Goal: Task Accomplishment & Management: Manage account settings

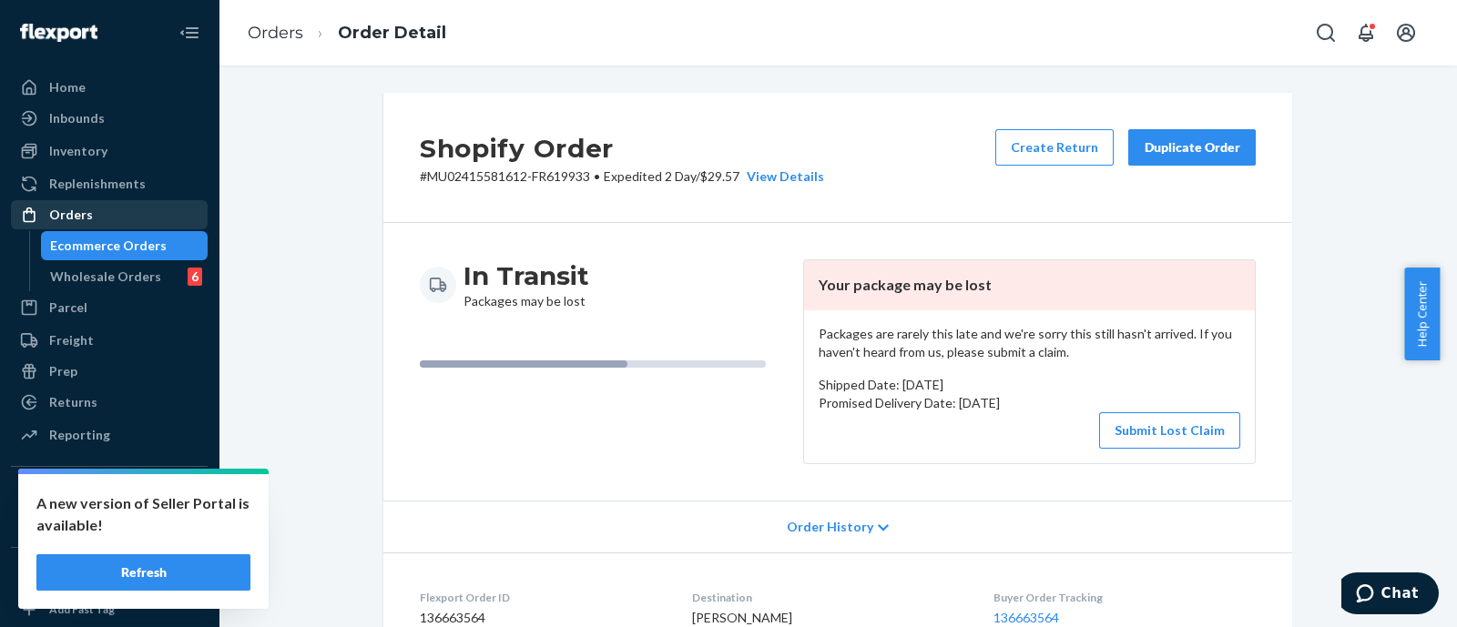
click at [86, 217] on div "Orders" at bounding box center [71, 215] width 44 height 18
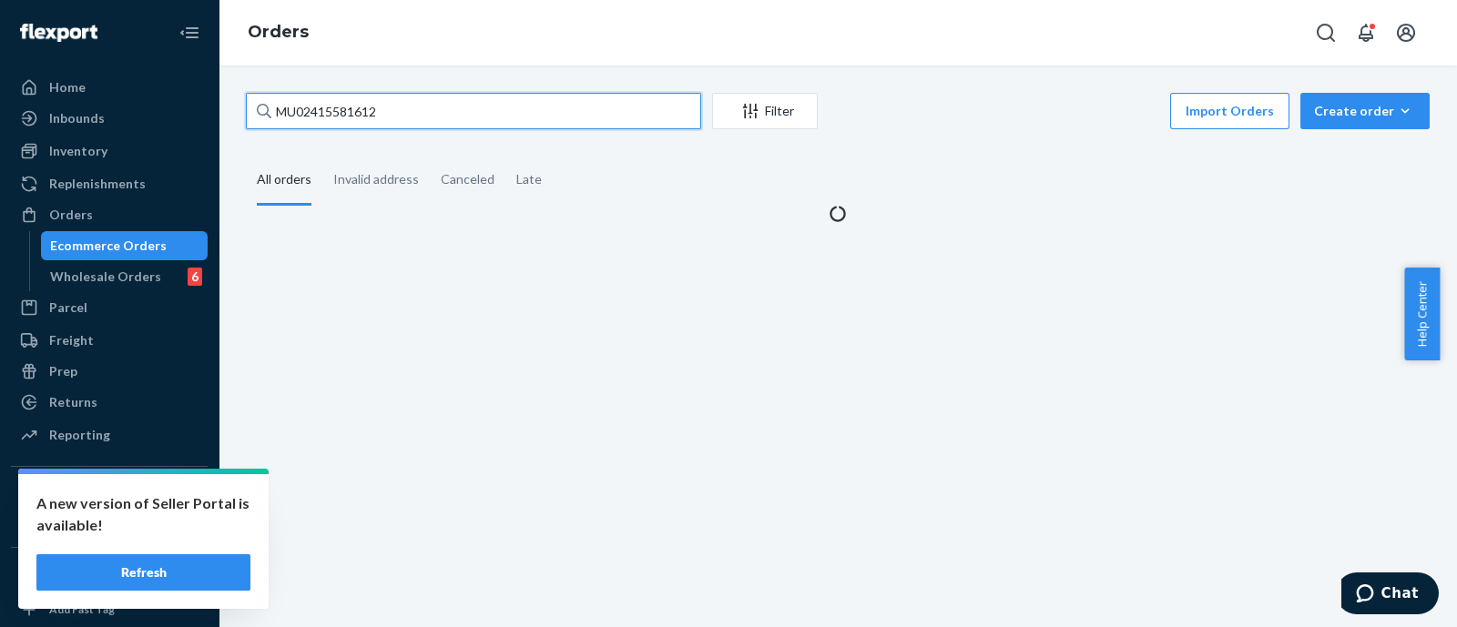
drag, startPoint x: 352, startPoint y: 113, endPoint x: 211, endPoint y: 128, distance: 141.9
click at [211, 128] on div "Home Inbounds Shipping Plans Problems Inventory Products Branded Packaging Repl…" at bounding box center [728, 313] width 1457 height 627
paste input "614451"
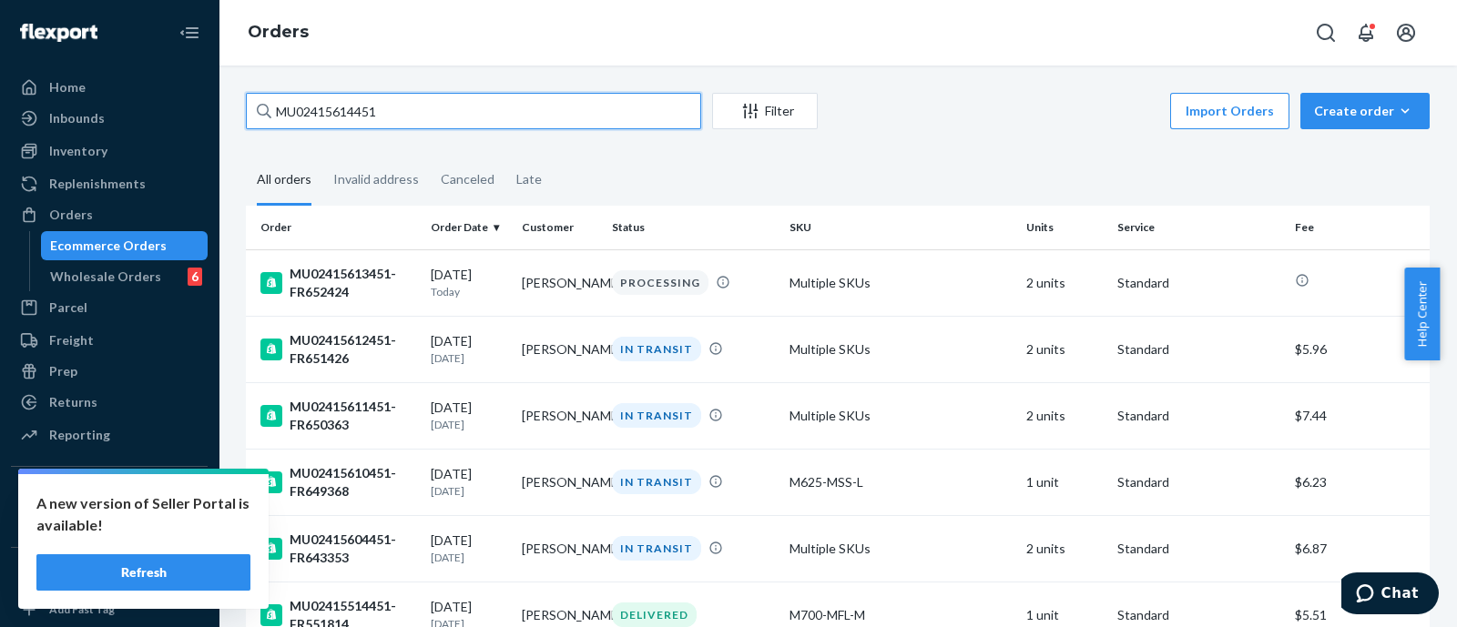
drag, startPoint x: 387, startPoint y: 116, endPoint x: 190, endPoint y: 127, distance: 196.9
click at [191, 125] on div "Home Inbounds Shipping Plans Problems Inventory Products Branded Packaging Repl…" at bounding box center [728, 313] width 1457 height 627
paste input "527"
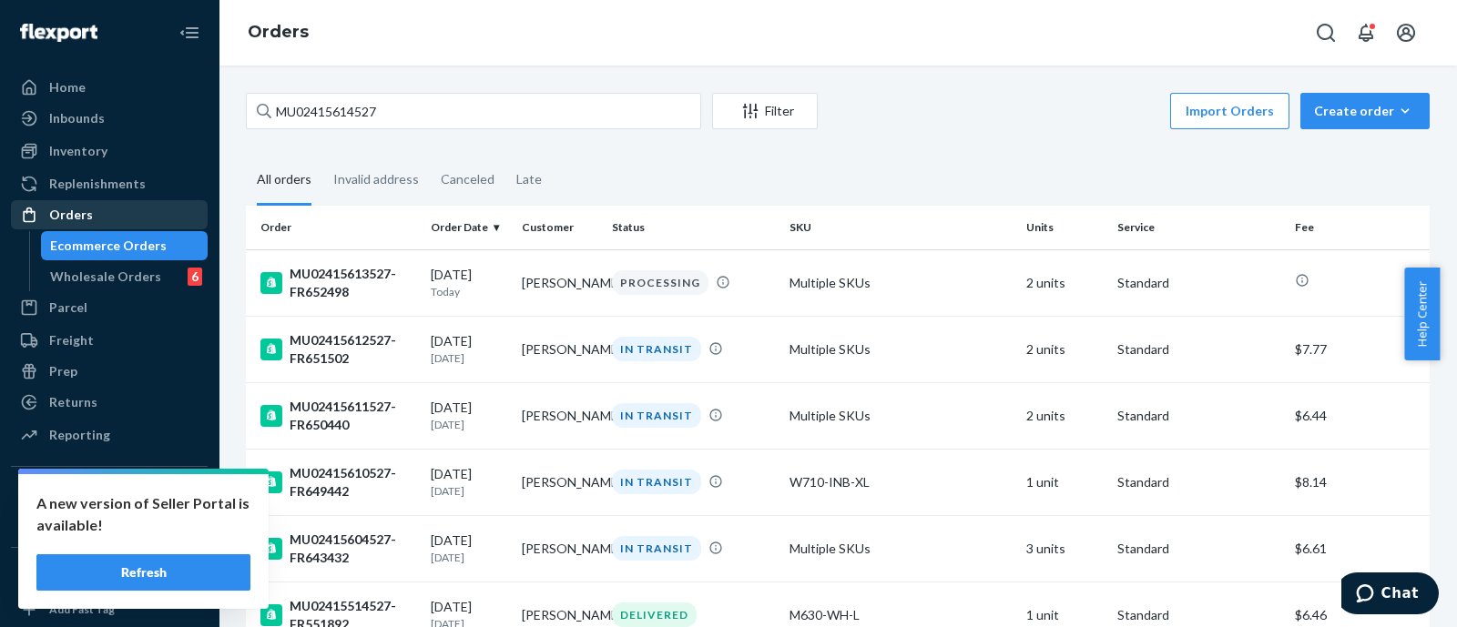
click at [76, 211] on div "Orders" at bounding box center [71, 215] width 44 height 18
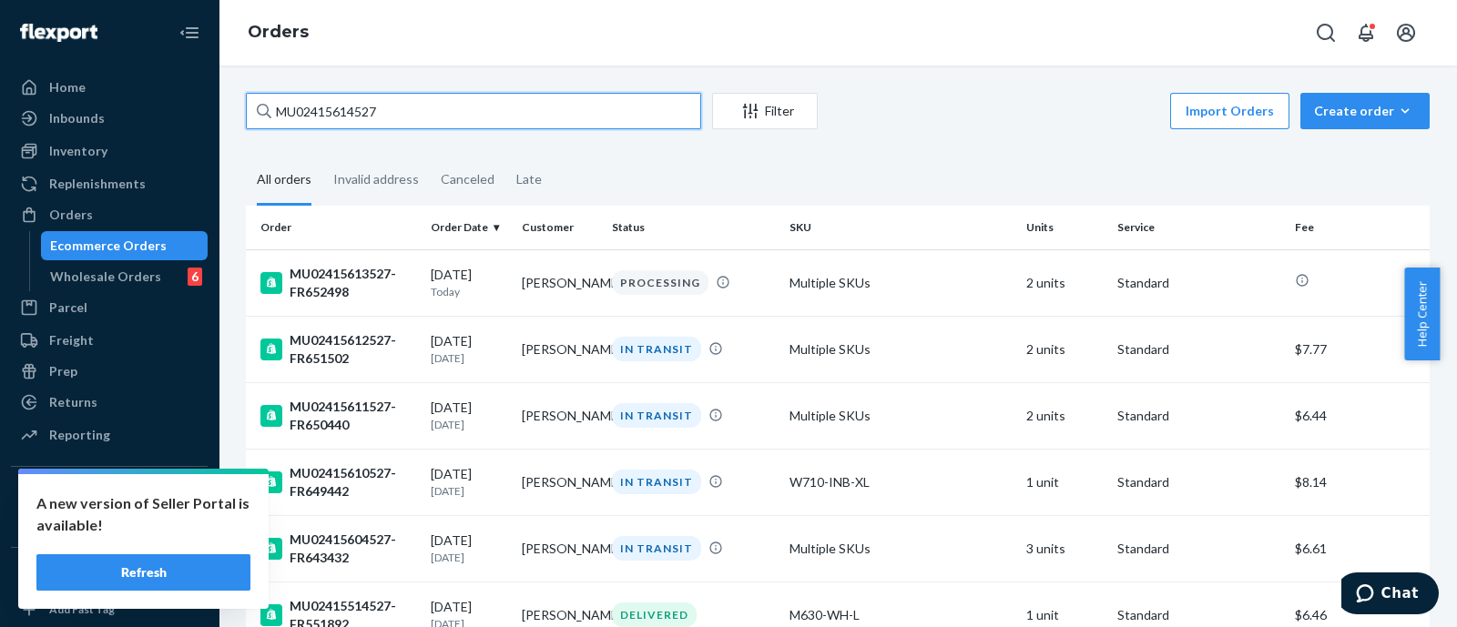
drag, startPoint x: 384, startPoint y: 114, endPoint x: 251, endPoint y: 124, distance: 133.3
click at [251, 124] on input "MU02415614527" at bounding box center [473, 111] width 455 height 36
paste input "231"
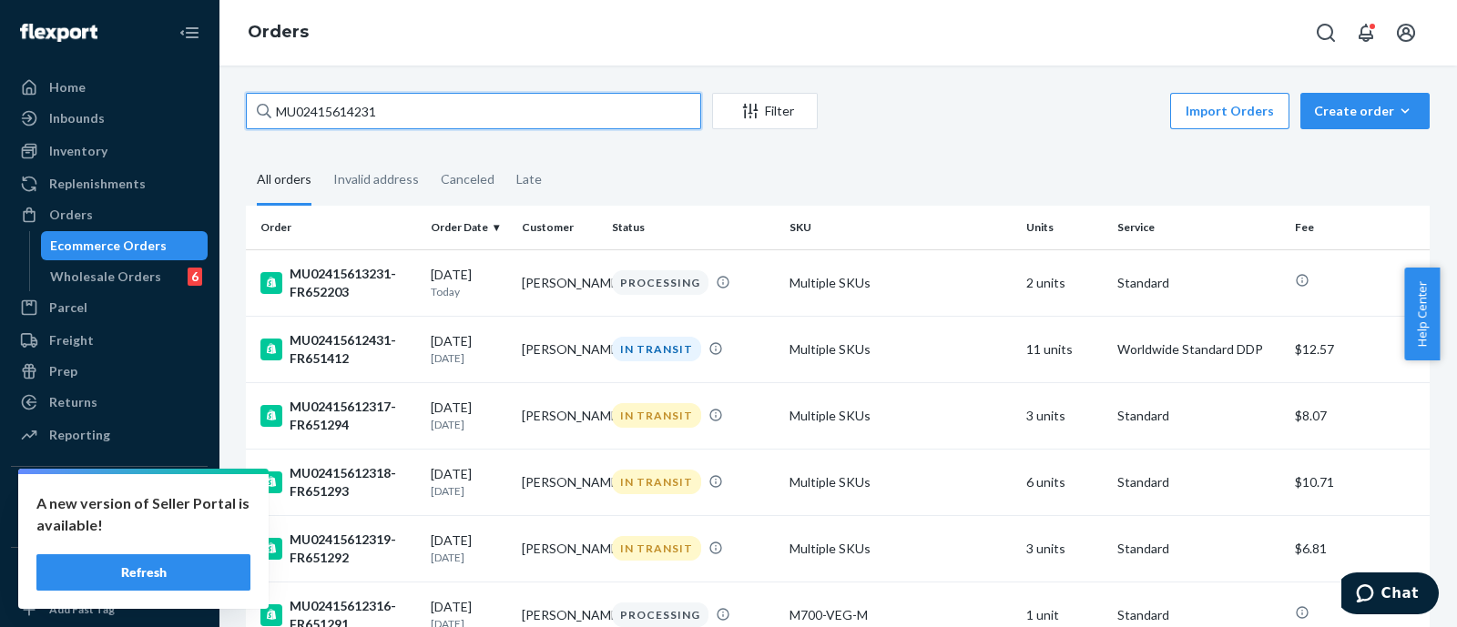
drag, startPoint x: 406, startPoint y: 99, endPoint x: 254, endPoint y: 117, distance: 153.1
click at [254, 117] on input "MU02415614231" at bounding box center [473, 111] width 455 height 36
paste input "2894"
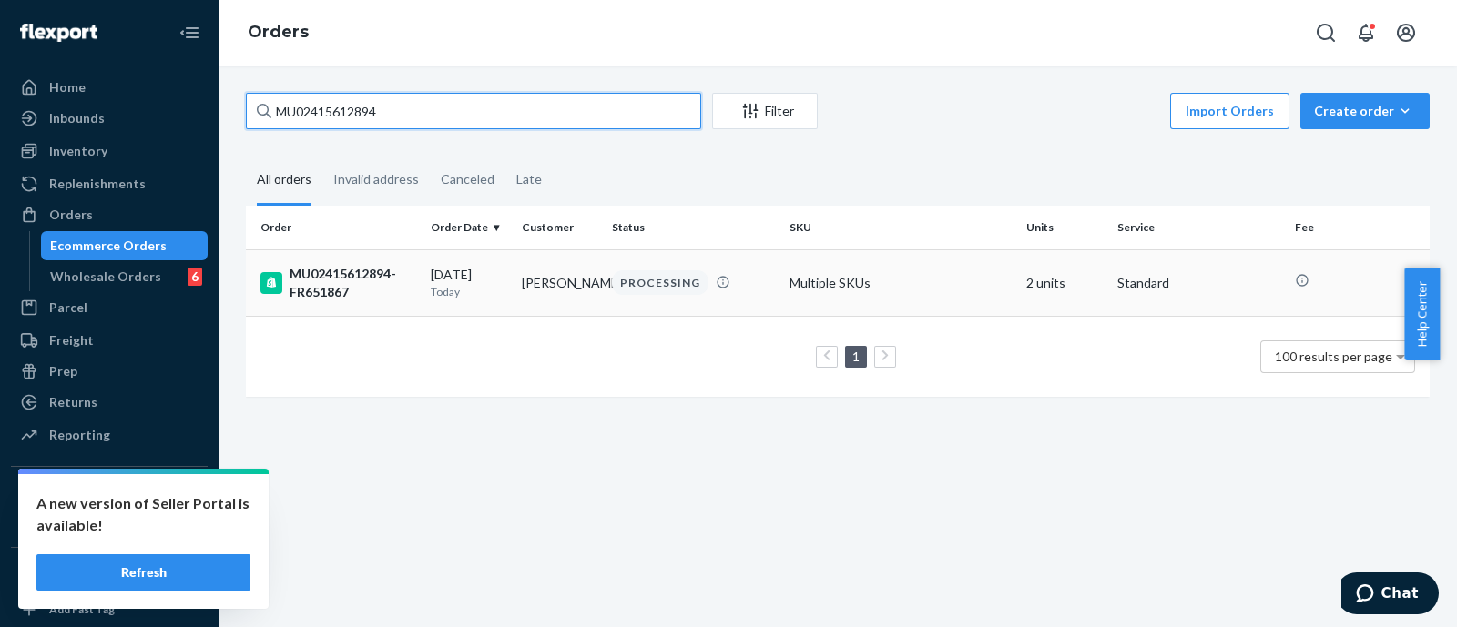
type input "MU02415612894"
click at [341, 269] on div "MU02415612894-FR651867" at bounding box center [338, 283] width 156 height 36
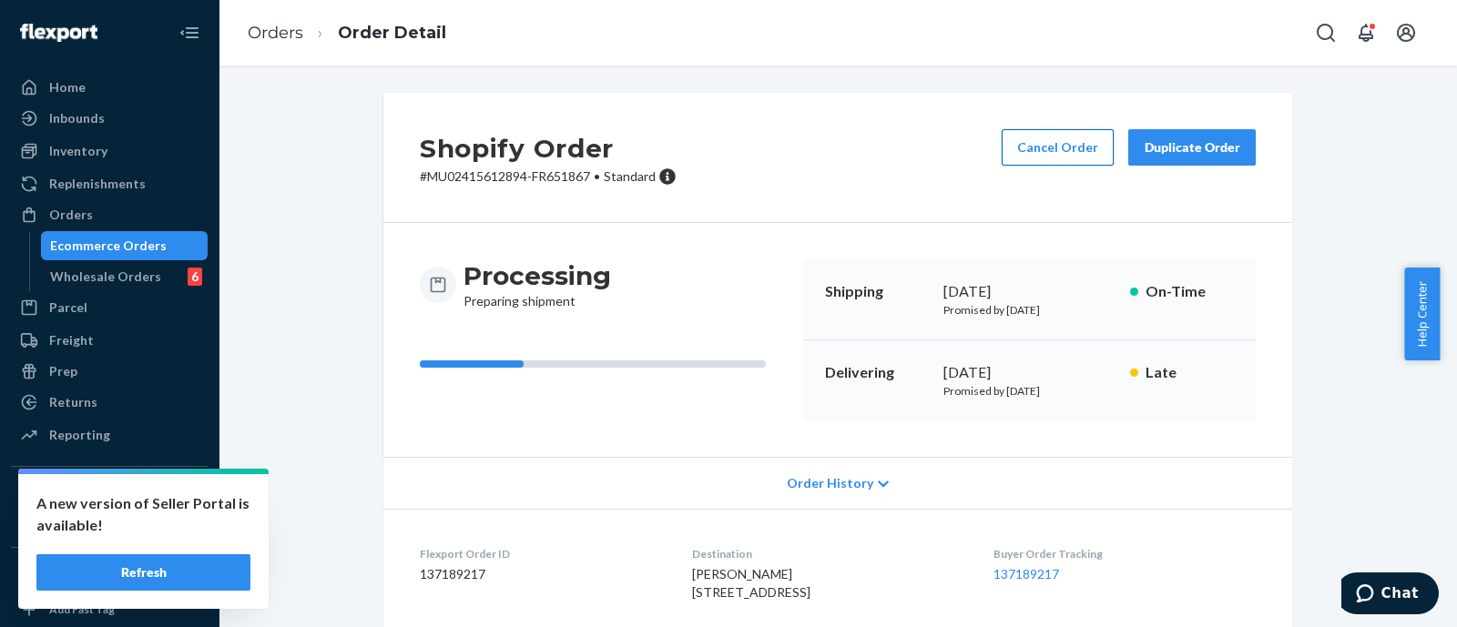
click at [1036, 150] on button "Cancel Order" at bounding box center [1057, 147] width 112 height 36
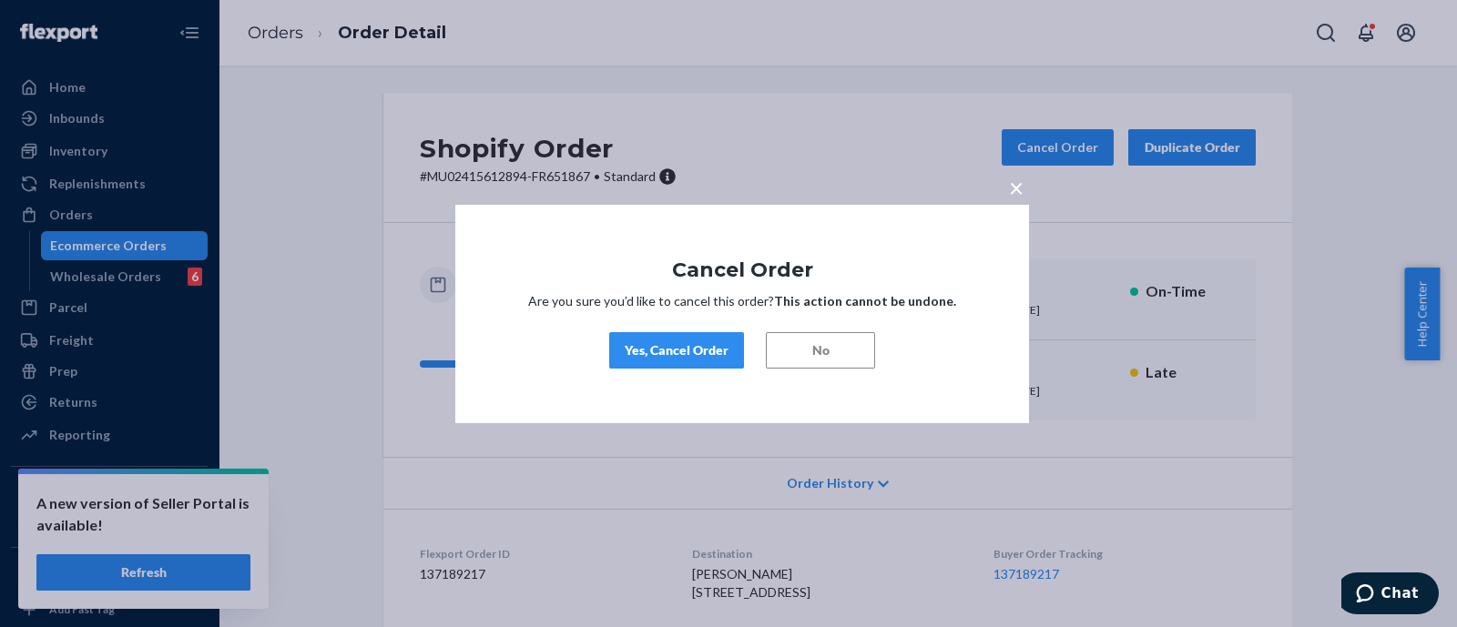
click at [694, 341] on div "Yes, Cancel Order" at bounding box center [676, 350] width 104 height 18
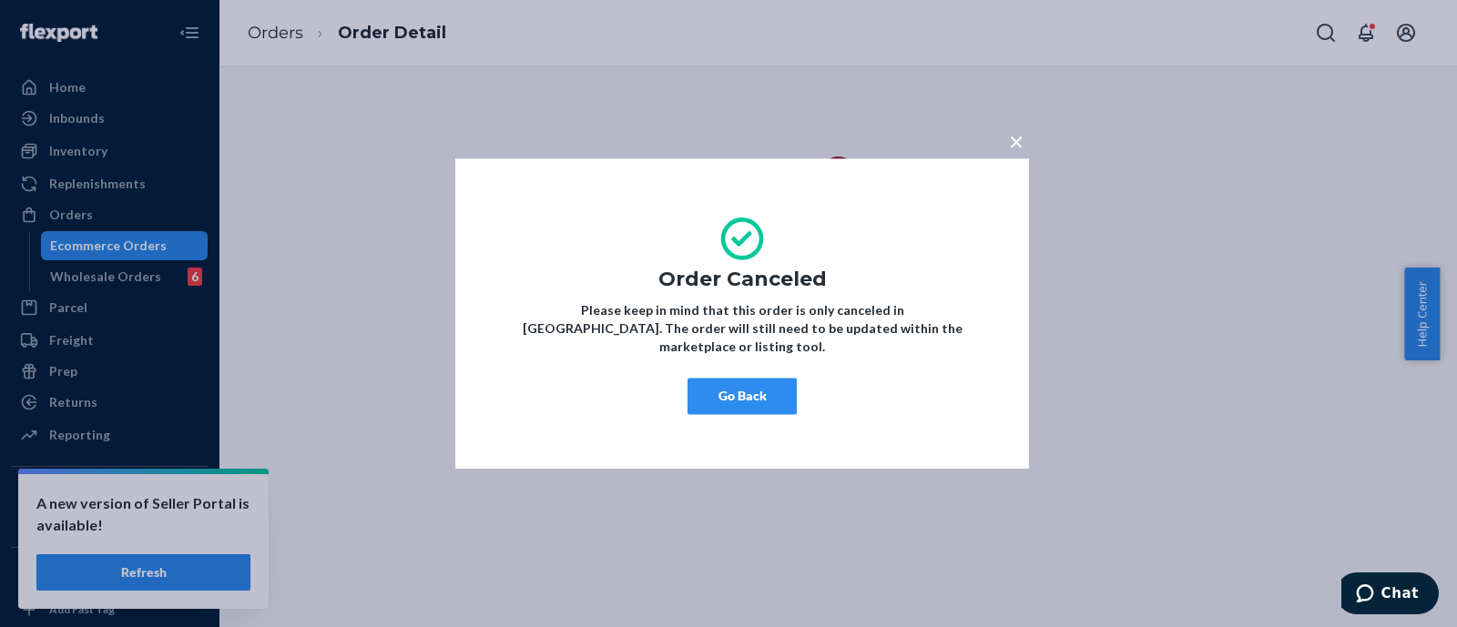
click at [1017, 152] on span "×" at bounding box center [1016, 141] width 15 height 31
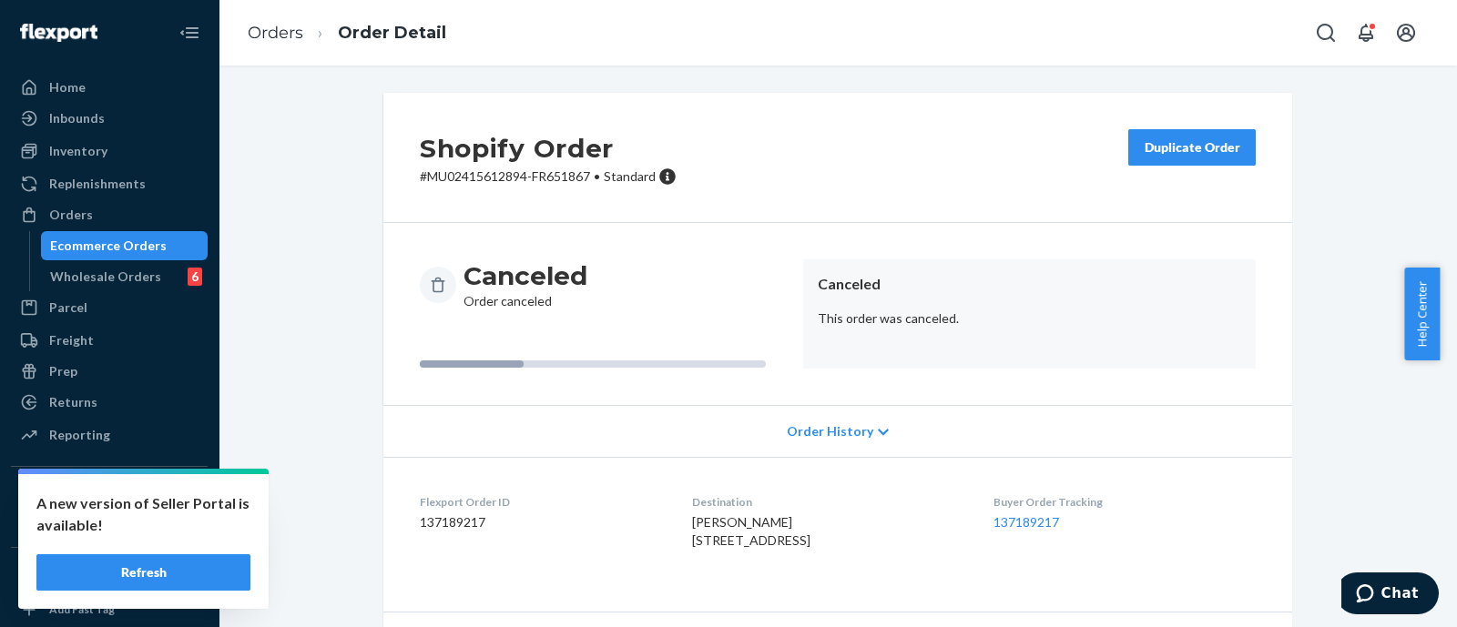
click at [473, 179] on p "# MU02415612894-FR651867 • Standard" at bounding box center [548, 177] width 257 height 18
copy p "MU02415612894"
drag, startPoint x: 826, startPoint y: 199, endPoint x: 960, endPoint y: 279, distance: 156.7
click at [827, 198] on div "Shopify Order # MU02415612894-FR651867 • Standard Duplicate Order" at bounding box center [837, 158] width 909 height 130
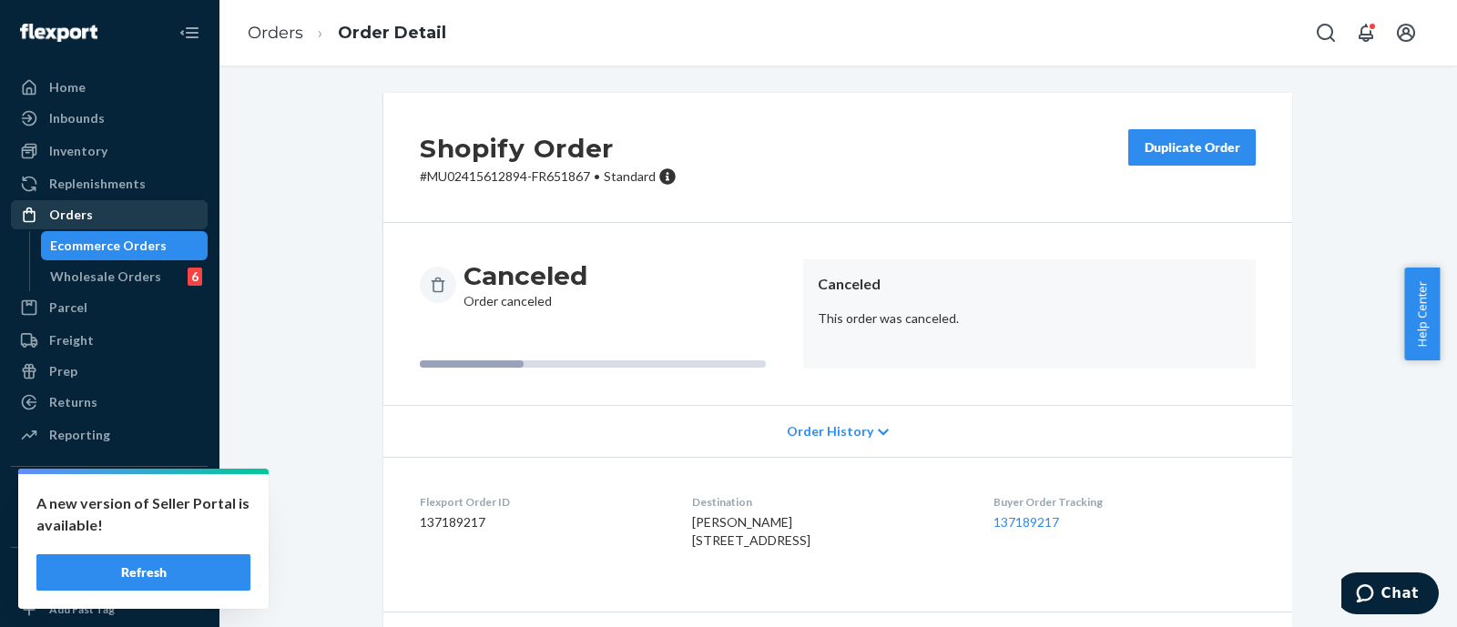
click at [74, 207] on div "Orders" at bounding box center [71, 215] width 44 height 18
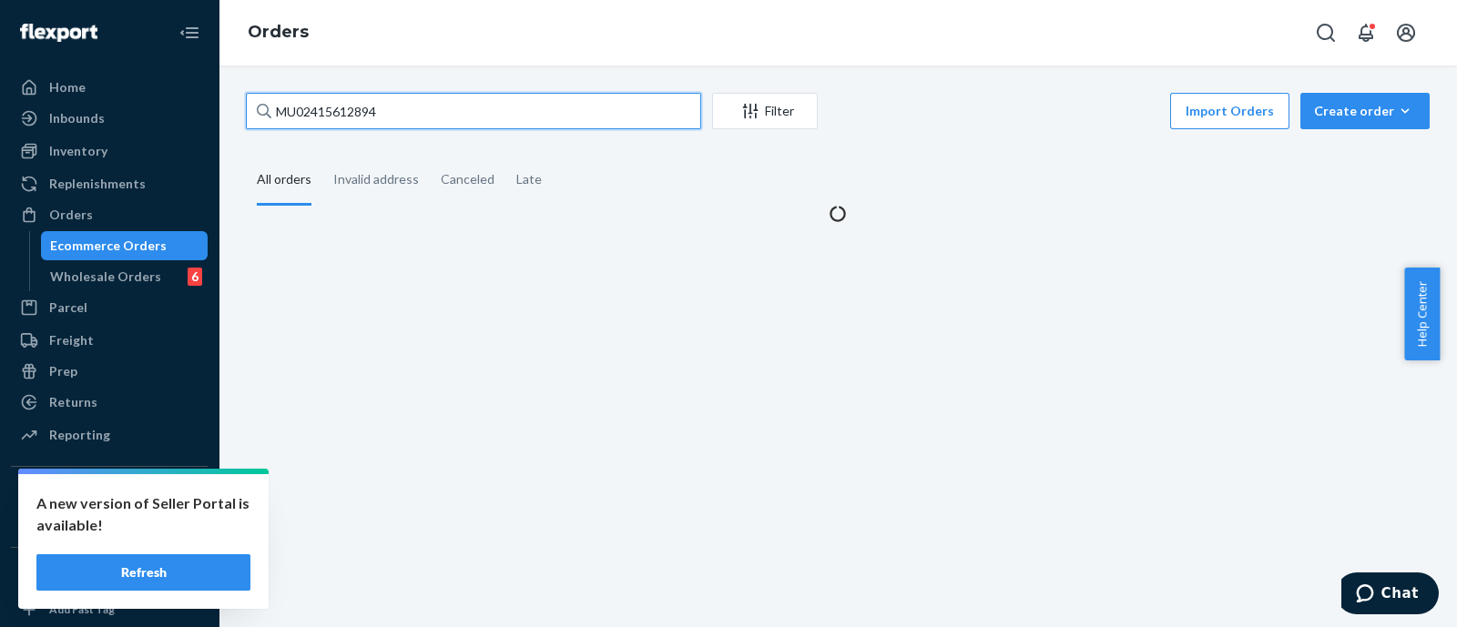
drag, startPoint x: 390, startPoint y: 110, endPoint x: 247, endPoint y: 119, distance: 143.2
click at [247, 119] on input "MU02415612894" at bounding box center [473, 111] width 455 height 36
paste input "4422"
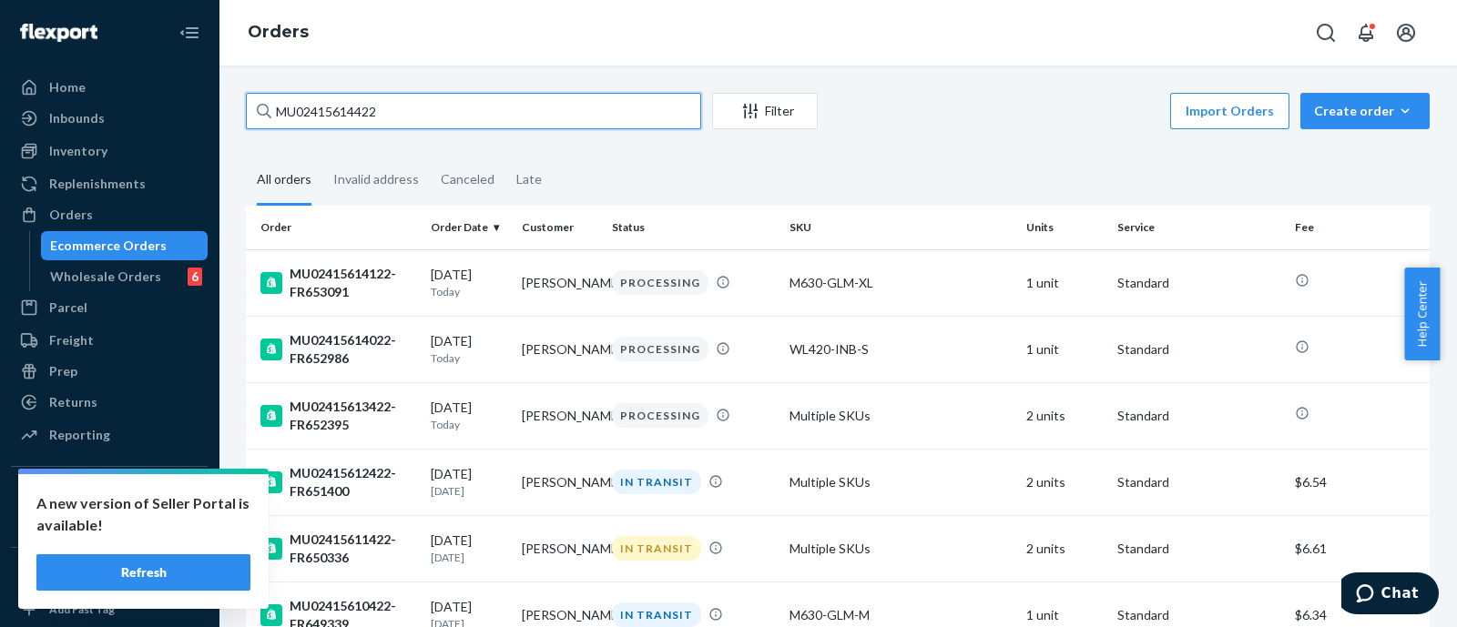
drag, startPoint x: 416, startPoint y: 120, endPoint x: 260, endPoint y: 119, distance: 155.7
click at [260, 119] on div "MU02415614422" at bounding box center [473, 111] width 455 height 36
paste input "04"
type input "MU02415614404"
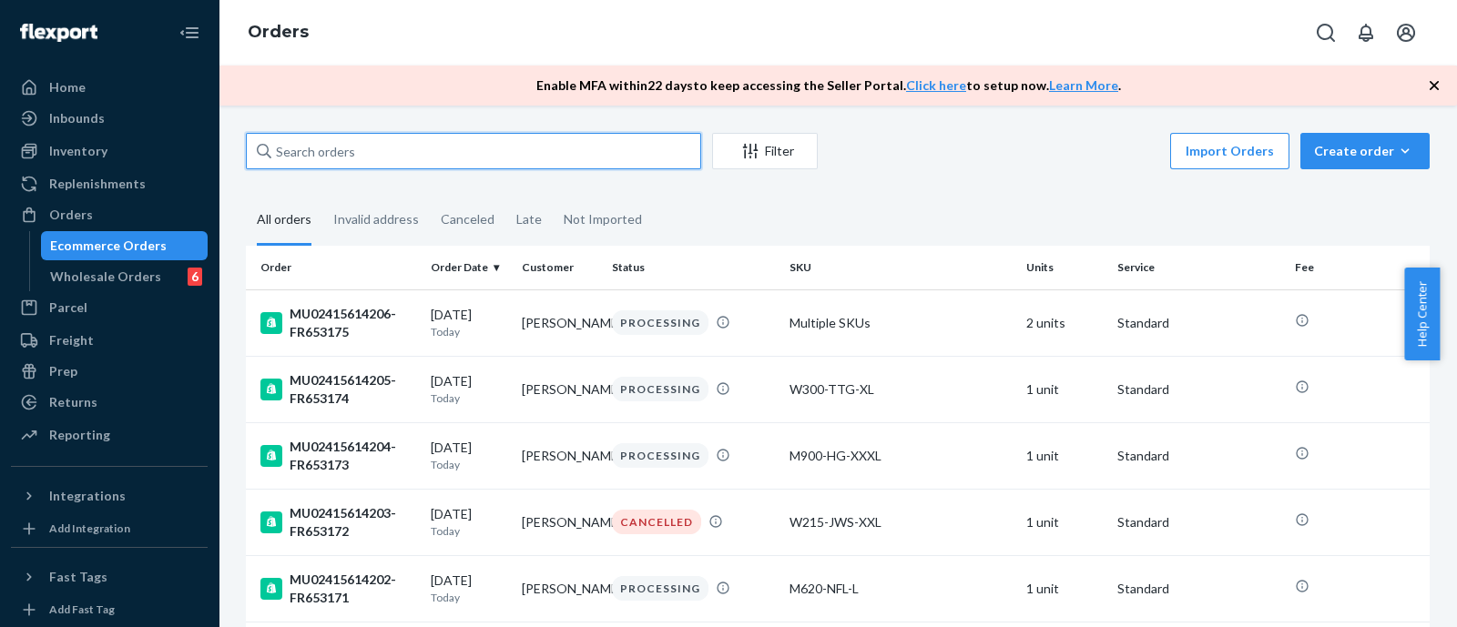
click at [369, 147] on input "text" at bounding box center [473, 151] width 455 height 36
paste input "MU02415614404"
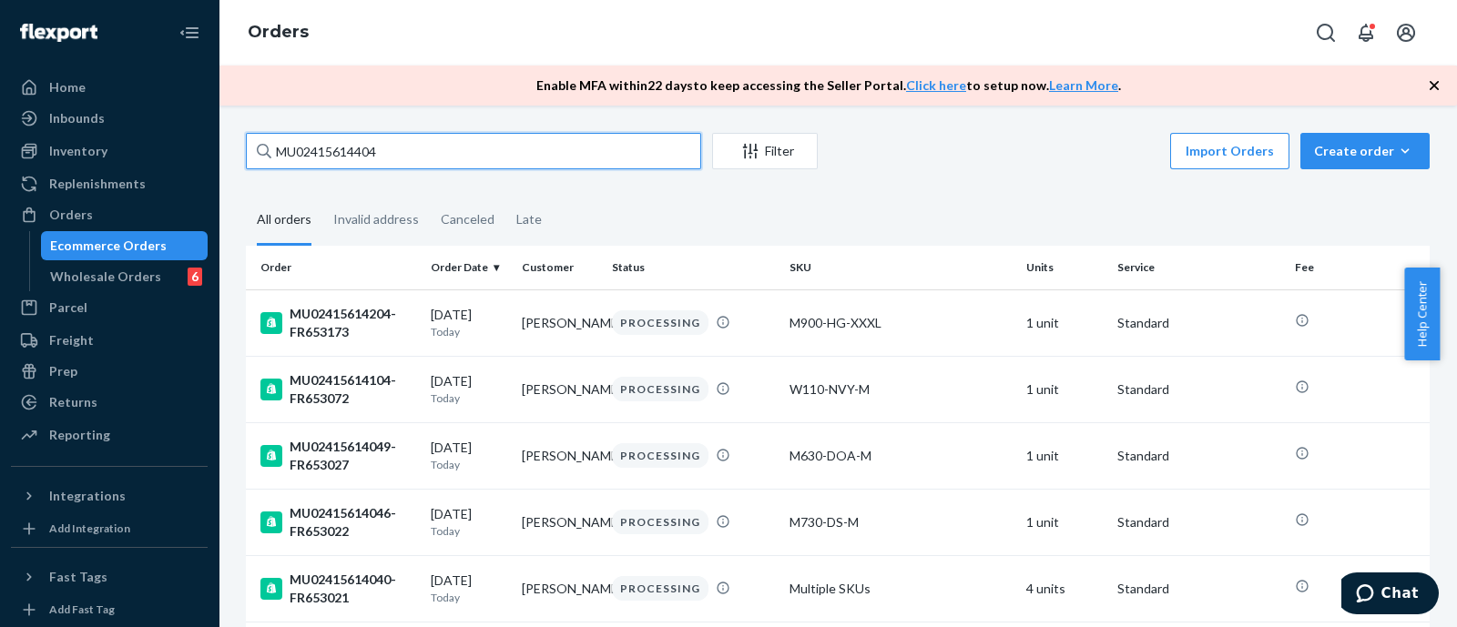
paste input "22"
drag, startPoint x: 406, startPoint y: 141, endPoint x: 259, endPoint y: 139, distance: 146.6
click at [266, 138] on div "MU02415614404" at bounding box center [473, 151] width 455 height 36
click at [266, 138] on input "MU02415614404" at bounding box center [473, 151] width 455 height 36
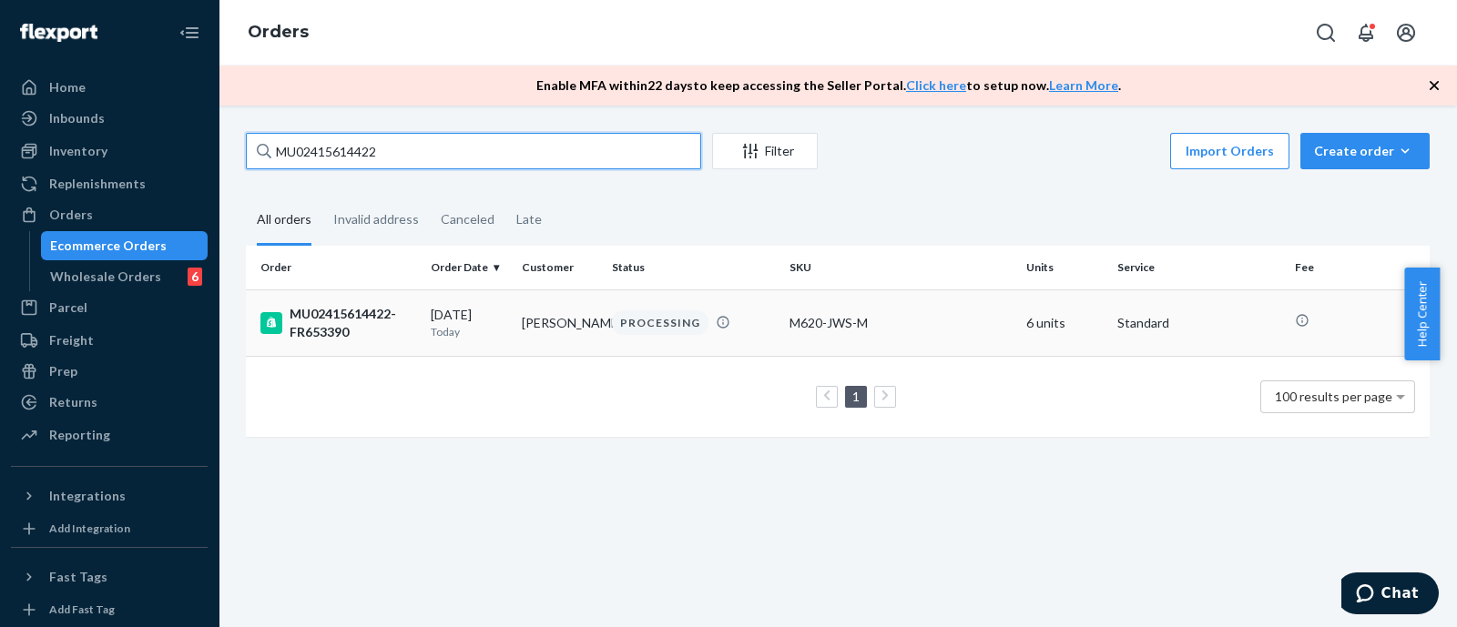
type input "MU02415614422"
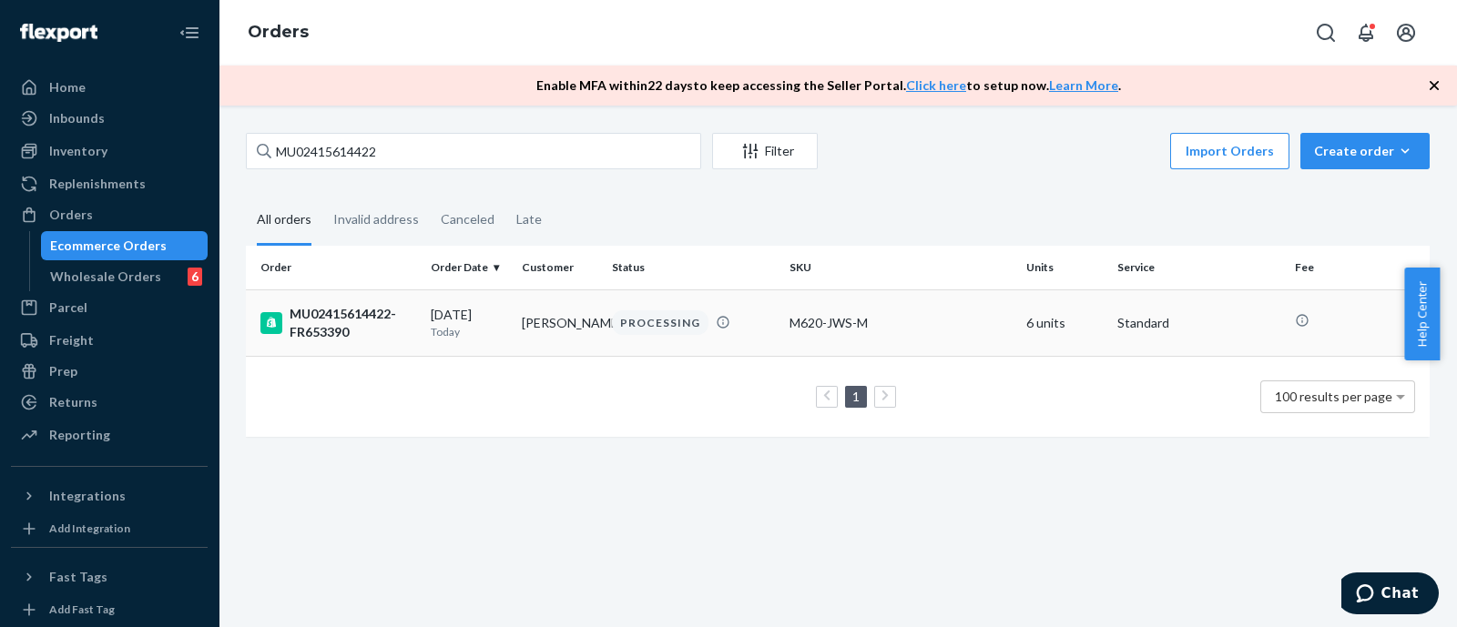
click at [325, 306] on div "MU02415614422-FR653390" at bounding box center [338, 323] width 156 height 36
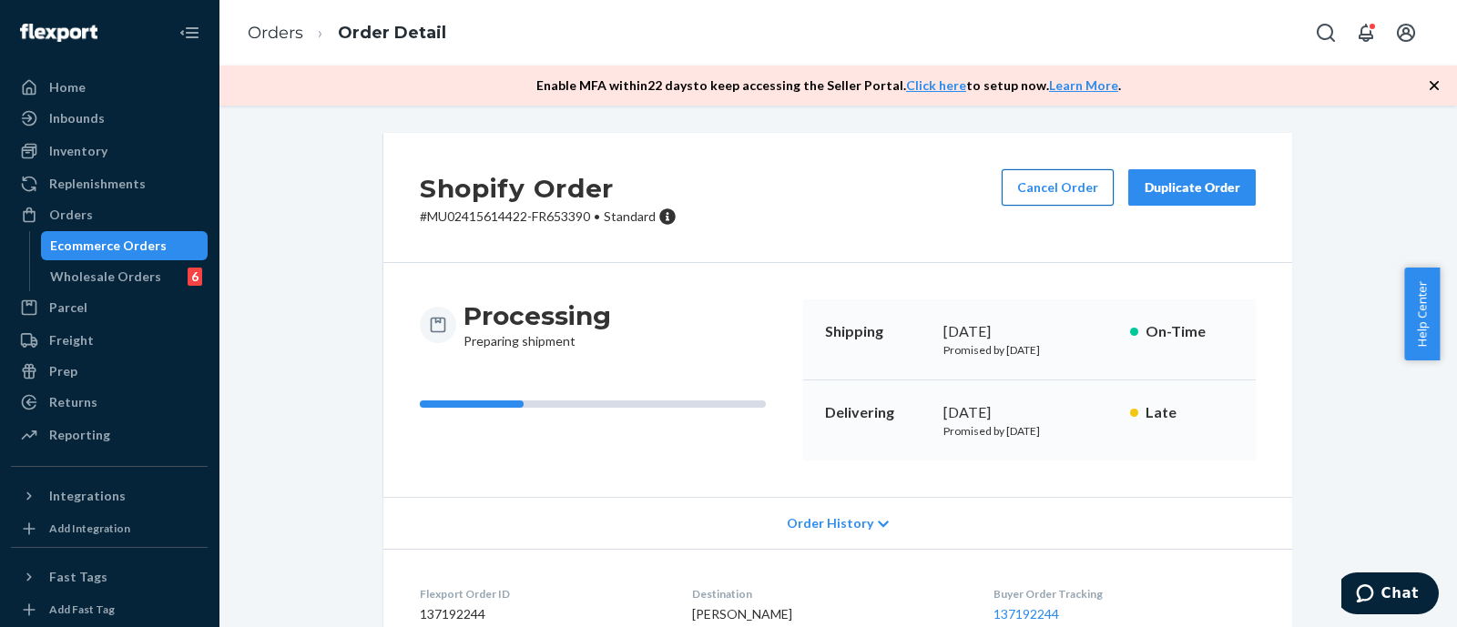
click at [1036, 184] on button "Cancel Order" at bounding box center [1057, 187] width 112 height 36
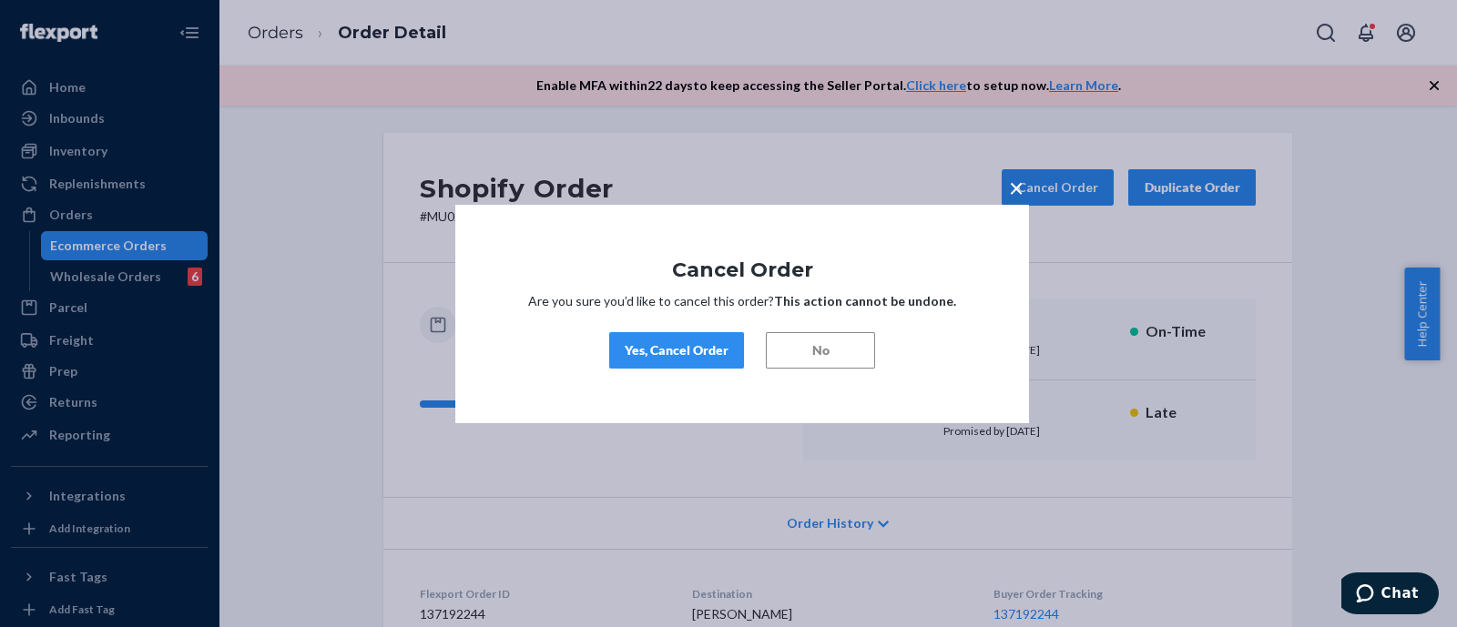
click at [673, 346] on div "Yes, Cancel Order" at bounding box center [676, 350] width 104 height 18
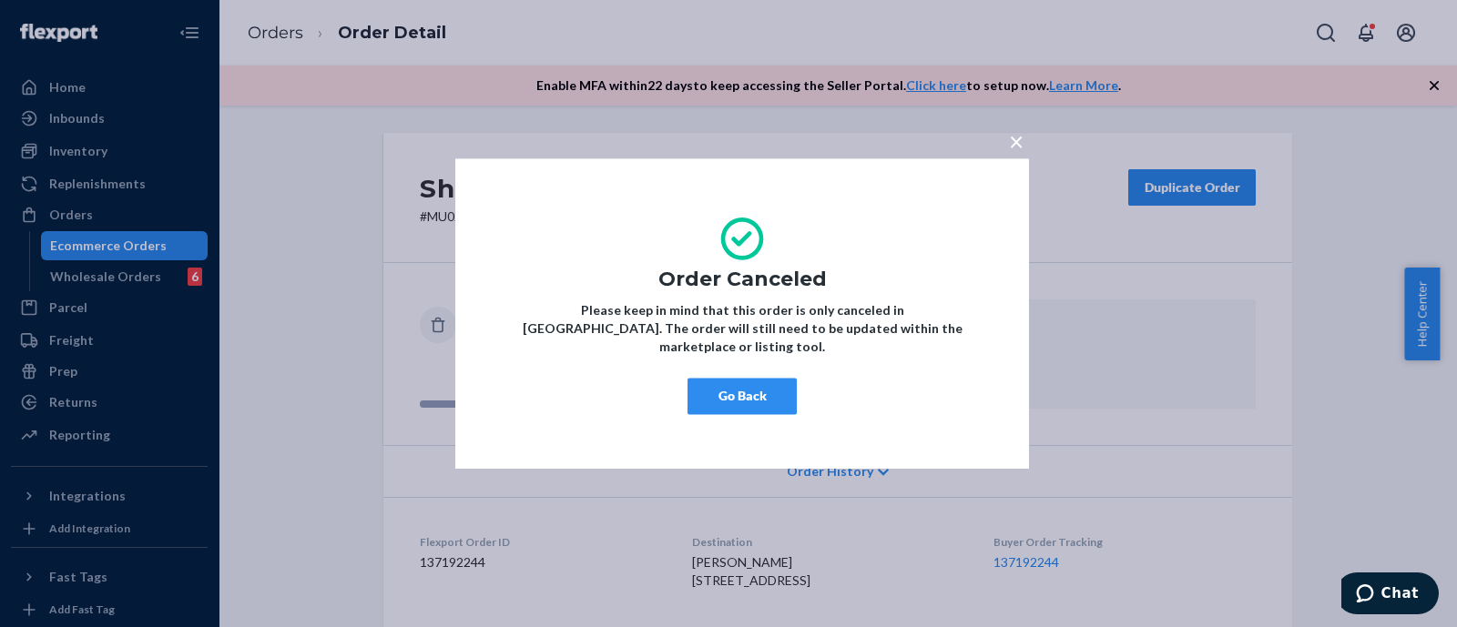
click at [1009, 152] on span "×" at bounding box center [1016, 141] width 15 height 31
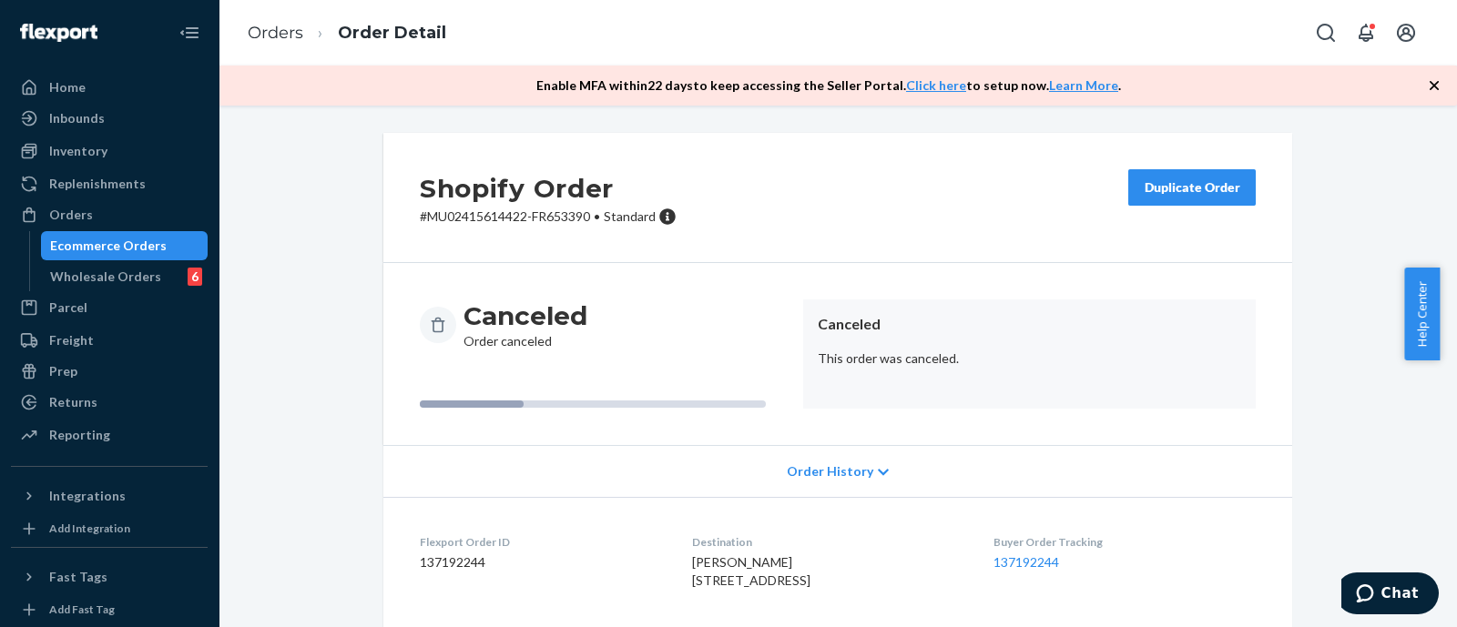
drag, startPoint x: 120, startPoint y: 209, endPoint x: 532, endPoint y: 118, distance: 421.4
click at [120, 209] on div "Orders" at bounding box center [109, 214] width 193 height 25
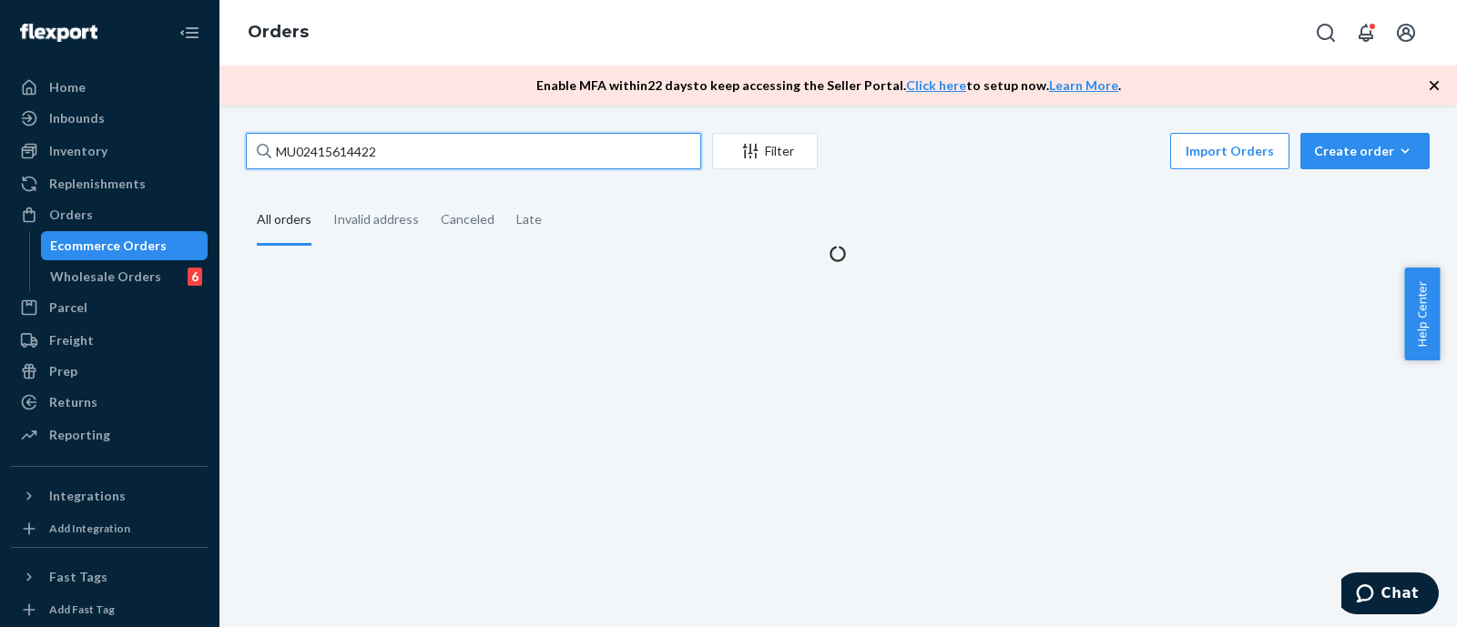
drag, startPoint x: 328, startPoint y: 152, endPoint x: 214, endPoint y: 157, distance: 113.9
click at [214, 157] on div "Home Inbounds Shipping Plans Problems Inventory Products Branded Packaging Repl…" at bounding box center [728, 313] width 1457 height 627
paste input "01"
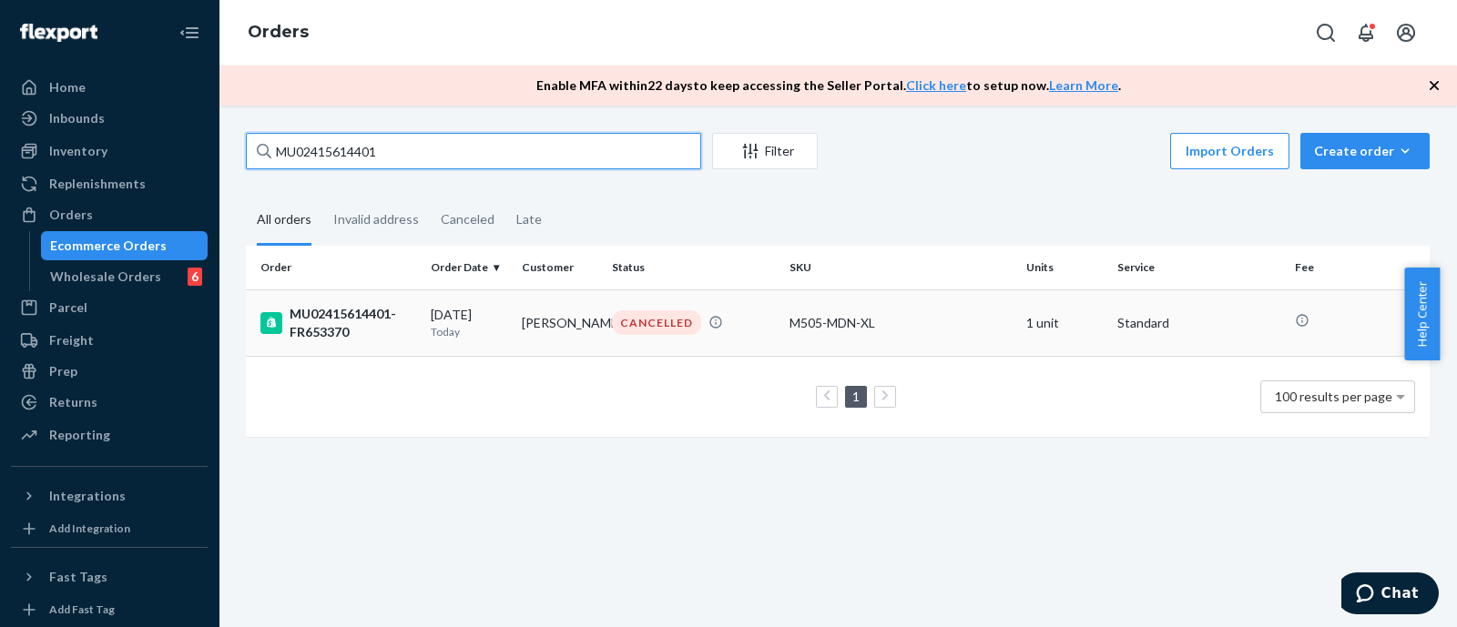
type input "MU02415614401"
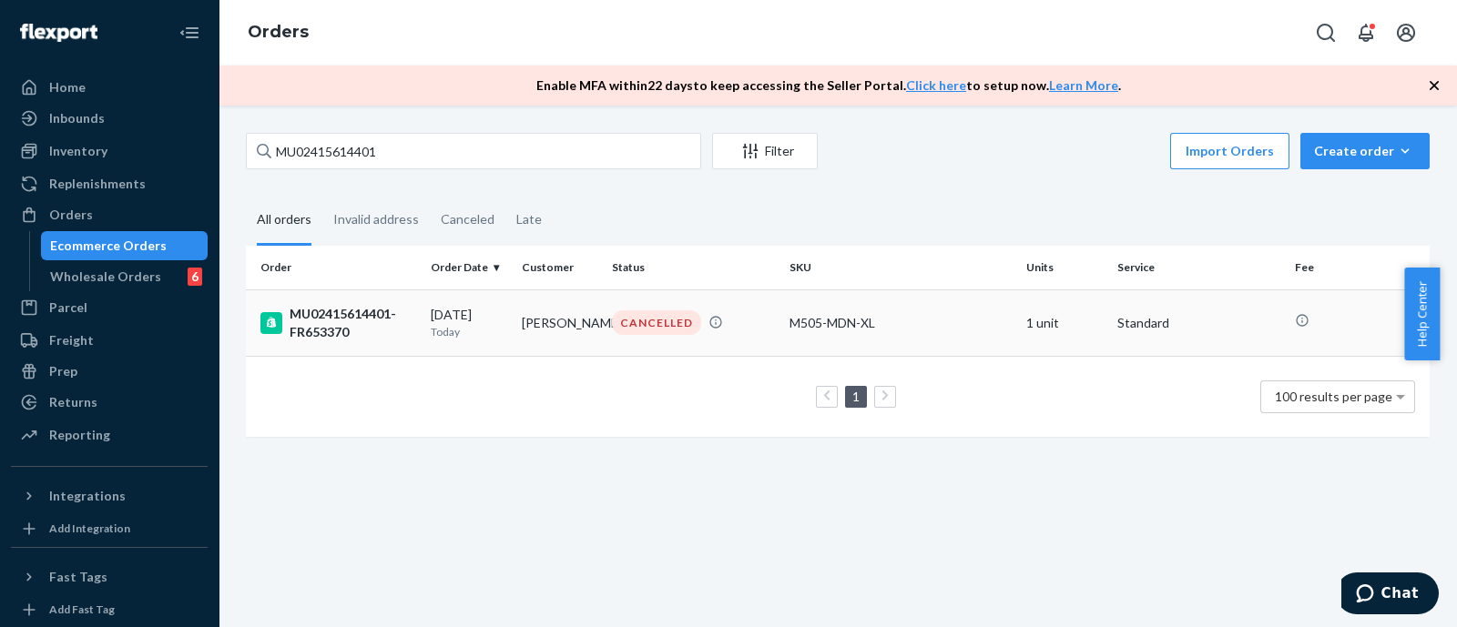
click at [345, 324] on div "MU02415614401-FR653370" at bounding box center [338, 323] width 156 height 36
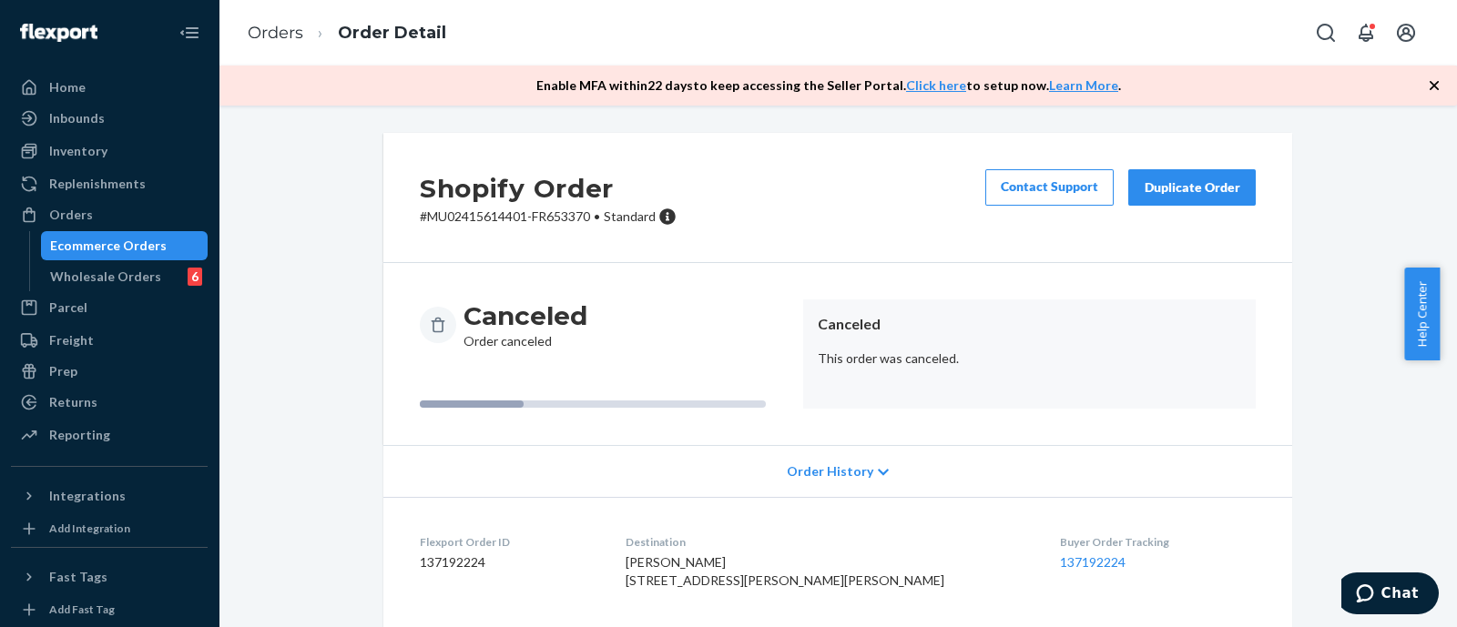
click at [746, 178] on div "Shopify Order # MU02415614401-FR653370 • Standard Contact Support Duplicate Ord…" at bounding box center [837, 198] width 909 height 130
click at [1426, 83] on icon "button" at bounding box center [1434, 85] width 18 height 18
